Goal: Task Accomplishment & Management: Complete application form

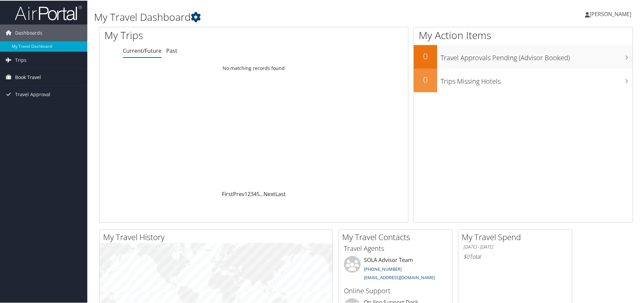
click at [34, 78] on span "Book Travel" at bounding box center [28, 76] width 26 height 17
click at [60, 94] on link "Agent Booking Request" at bounding box center [43, 90] width 87 height 10
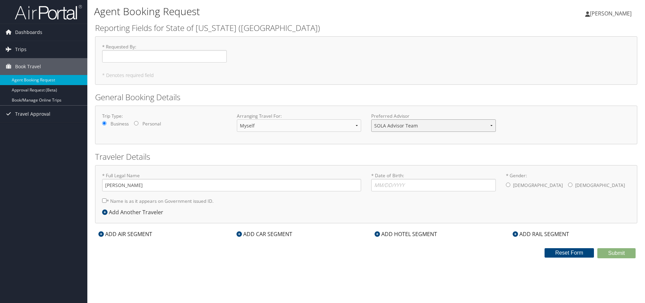
click at [402, 124] on select "SOLA Advisor Team" at bounding box center [433, 125] width 125 height 12
click at [402, 97] on h2 "General Booking Details" at bounding box center [366, 96] width 542 height 11
click at [56, 101] on link "Book/Manage Online Trips" at bounding box center [43, 100] width 87 height 10
